Goal: Check status

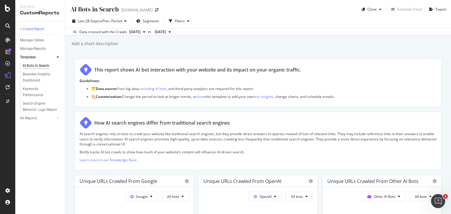
click at [7, 9] on icon at bounding box center [7, 8] width 5 height 7
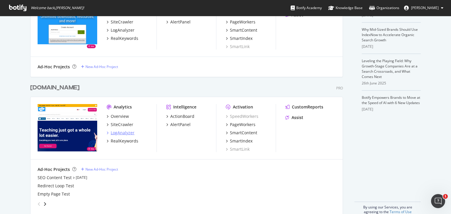
scroll to position [175, 0]
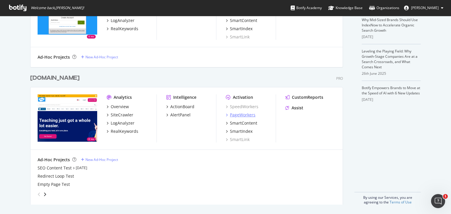
click at [234, 113] on div "PageWorkers" at bounding box center [243, 115] width 26 height 6
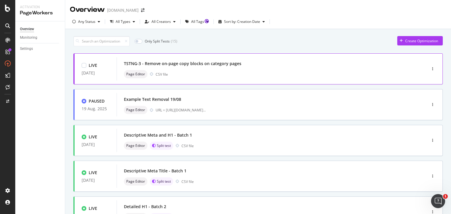
click at [201, 70] on div "TSTNG-3 - Remove on-page copy blocks on category pages Page Editor CSV file" at bounding box center [263, 69] width 278 height 19
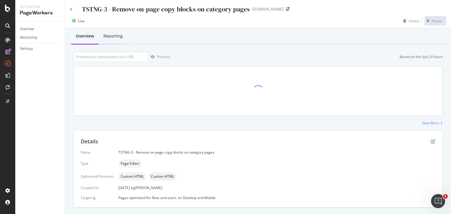
click at [115, 40] on div "Reporting" at bounding box center [113, 36] width 29 height 16
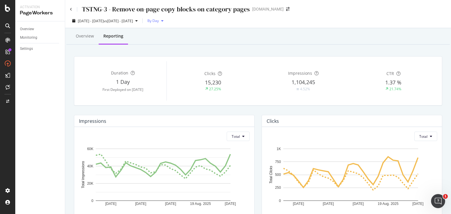
click at [159, 19] on span "By Day" at bounding box center [152, 20] width 14 height 5
click at [177, 45] on span "By Week" at bounding box center [179, 43] width 14 height 5
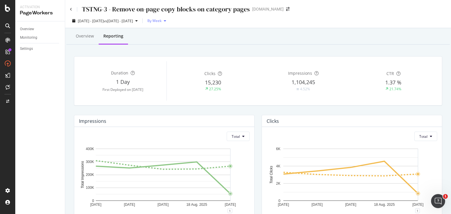
click at [166, 20] on icon "button" at bounding box center [165, 21] width 2 height 4
click at [181, 32] on span "By Day" at bounding box center [179, 32] width 14 height 5
